Goal: Obtain resource: Download file/media

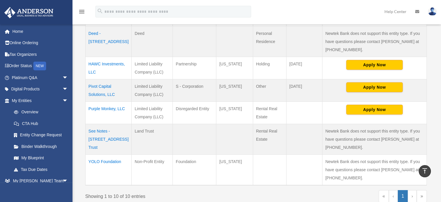
scroll to position [245, 0]
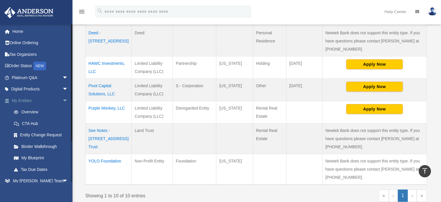
click at [62, 101] on span "arrow_drop_down" at bounding box center [68, 101] width 12 height 12
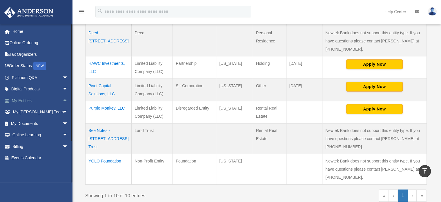
click at [62, 101] on span "arrow_drop_up" at bounding box center [68, 101] width 12 height 12
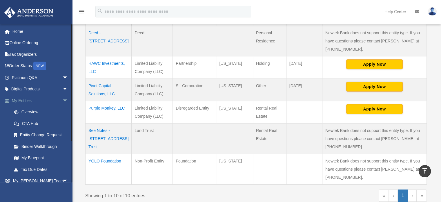
click at [62, 101] on span "arrow_drop_down" at bounding box center [68, 101] width 12 height 12
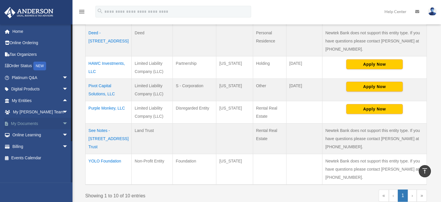
click at [62, 123] on span "arrow_drop_down" at bounding box center [68, 124] width 12 height 12
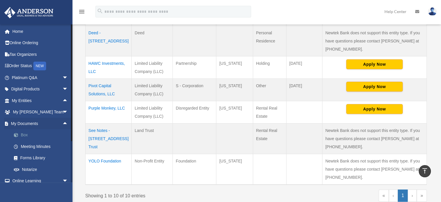
click at [27, 134] on link "Box" at bounding box center [42, 135] width 69 height 12
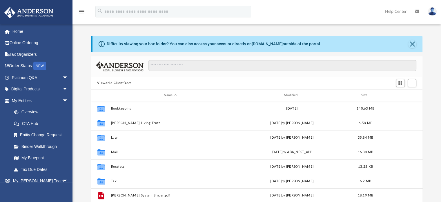
scroll to position [127, 327]
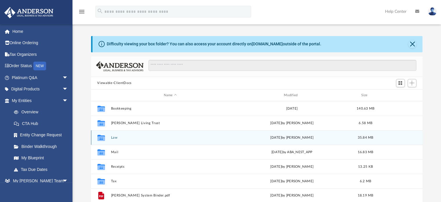
click at [117, 135] on button "Law" at bounding box center [170, 137] width 119 height 4
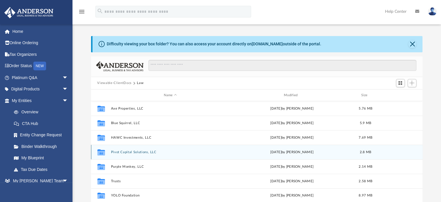
click at [117, 151] on button "Pivot Capital Solutions, LLC" at bounding box center [170, 152] width 119 height 4
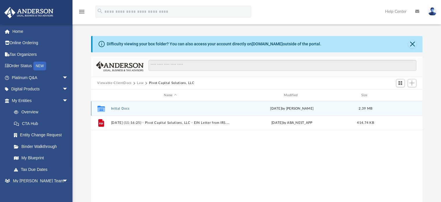
click at [124, 108] on button "Initial Docs" at bounding box center [170, 108] width 119 height 4
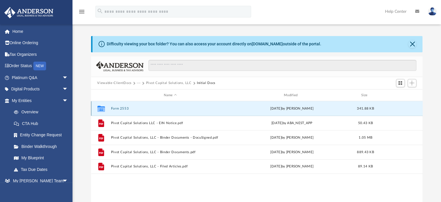
click at [124, 108] on button "Form 2553" at bounding box center [170, 108] width 119 height 4
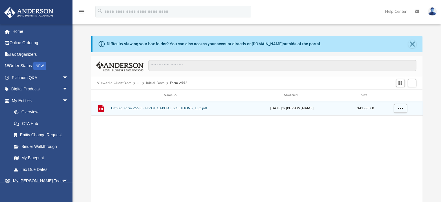
click at [145, 107] on button "Unfiled Form 2553 - PIVOT CAPITAL SOLUTIONS, LLC.pdf" at bounding box center [170, 108] width 119 height 4
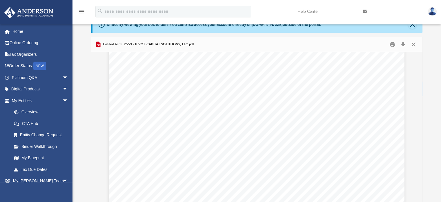
scroll to position [0, 0]
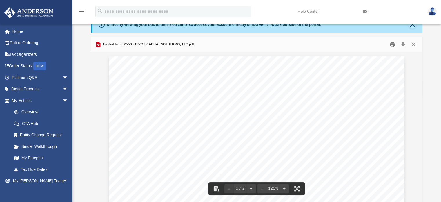
click at [392, 46] on button "Print" at bounding box center [393, 44] width 12 height 9
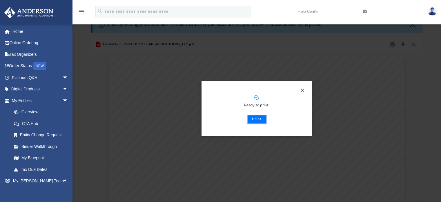
click at [258, 121] on button "Print" at bounding box center [256, 119] width 19 height 9
